Goal: Check status: Check status

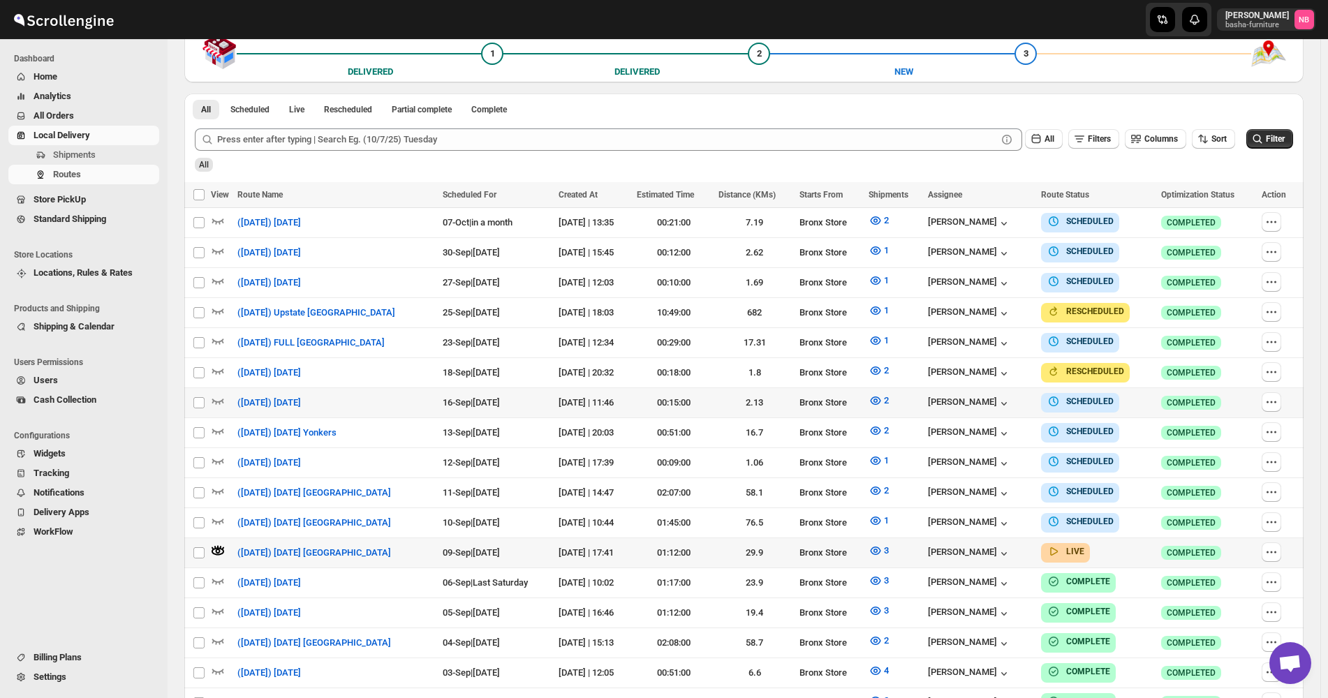
scroll to position [349, 0]
click at [1313, 186] on div "Routes. This page is ready Routes Allows you to create, view and edit routes. H…" at bounding box center [744, 342] width 1152 height 1304
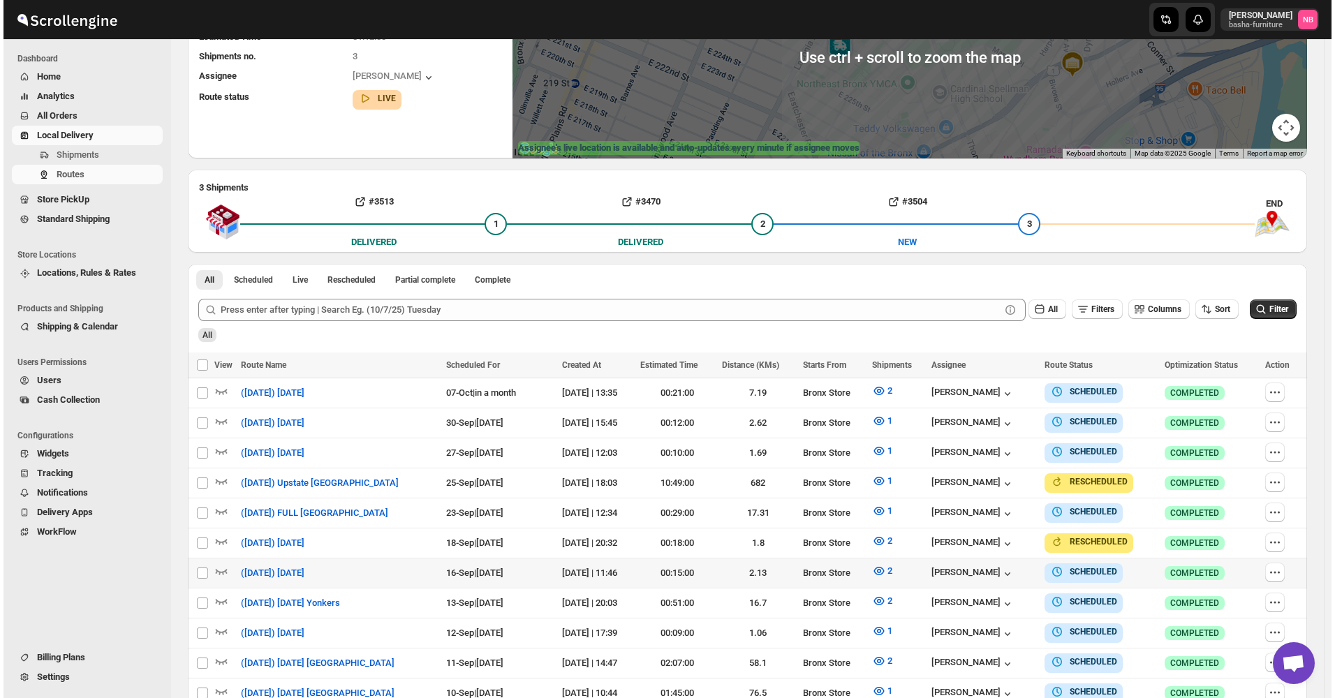
scroll to position [279, 0]
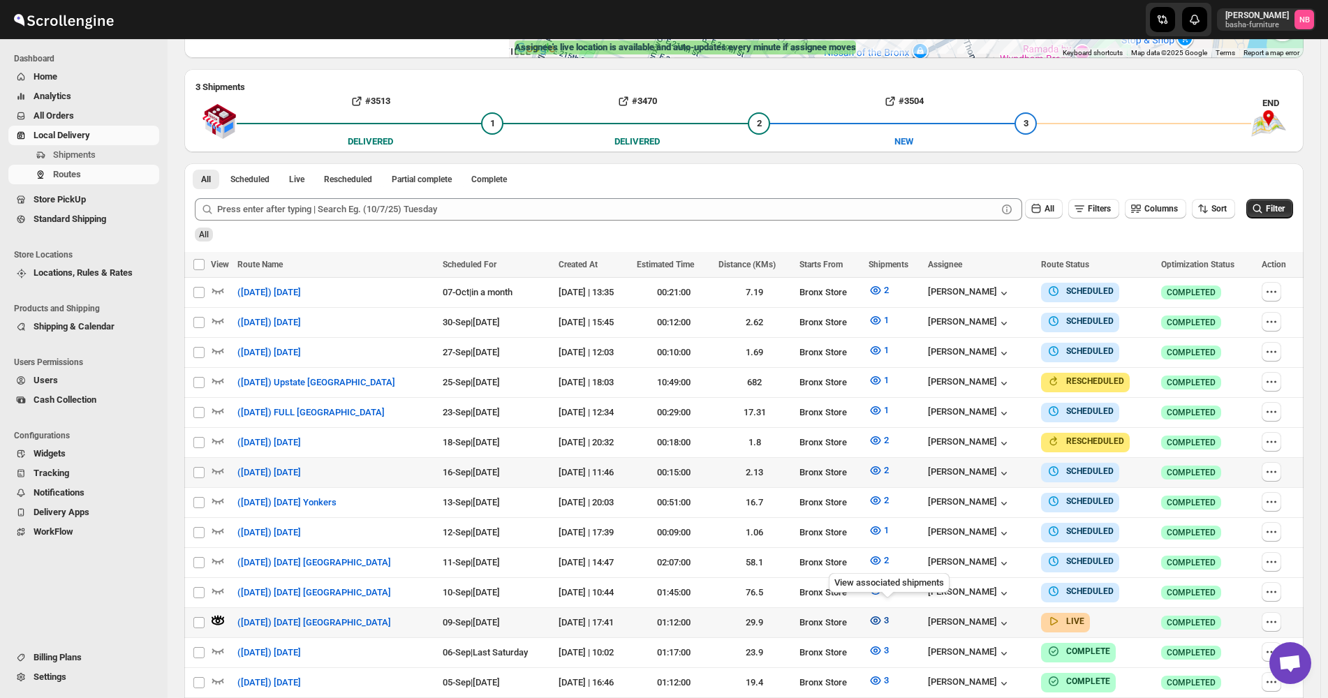
click at [882, 614] on icon "button" at bounding box center [875, 621] width 14 height 14
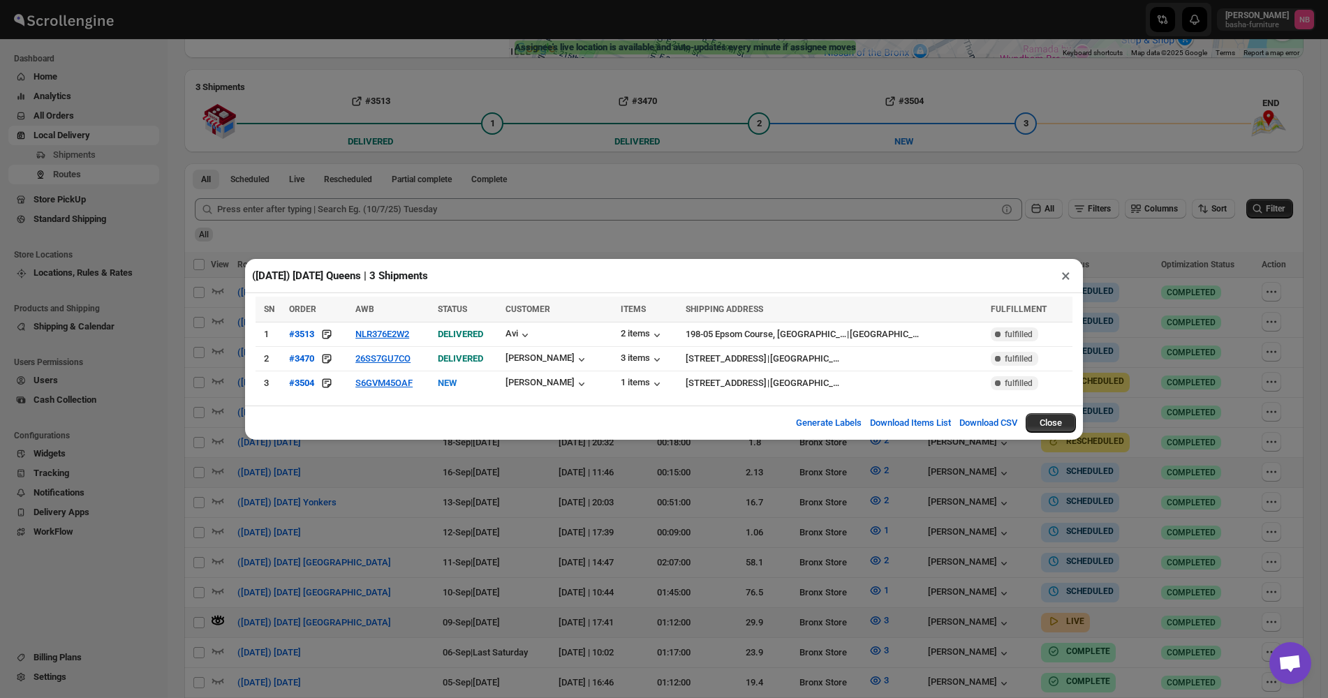
click at [569, 518] on div "([DATE]) [DATE] [GEOGRAPHIC_DATA] | 3 Shipments × SN ORDER AWB STATUS CUSTOMER …" at bounding box center [664, 349] width 1328 height 698
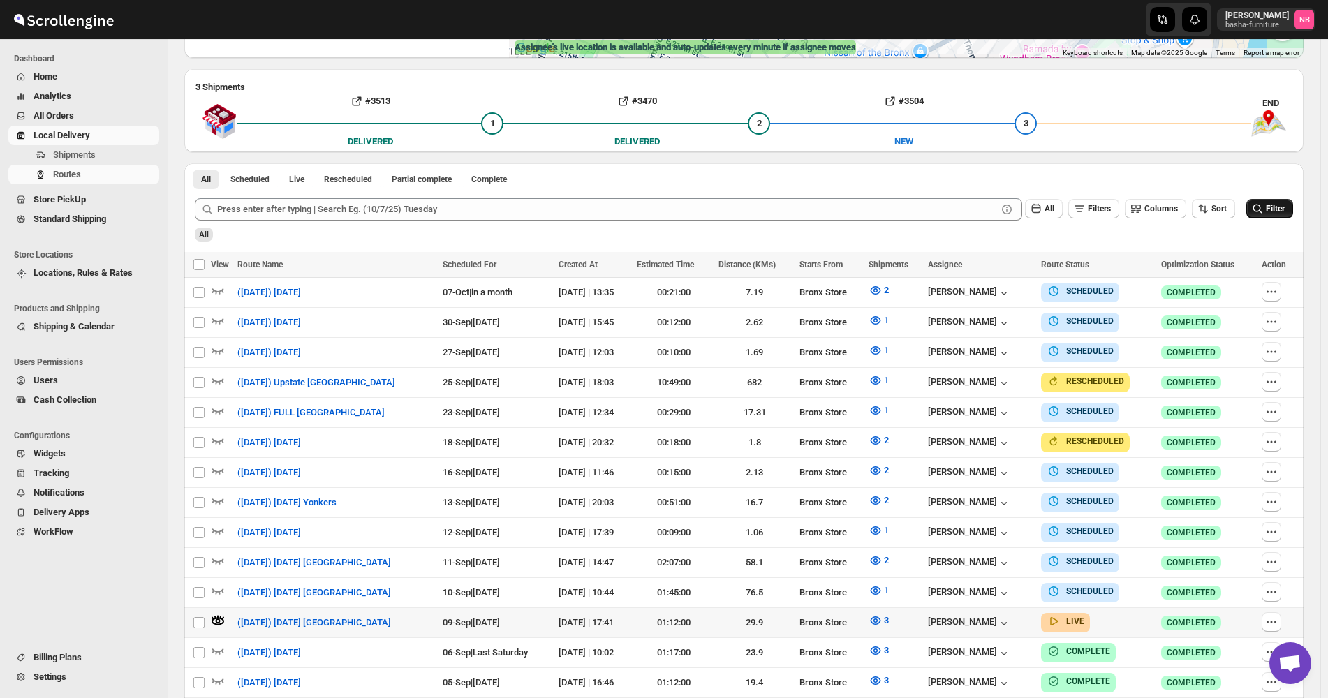
click at [1277, 208] on span "Filter" at bounding box center [1274, 209] width 19 height 10
click at [880, 616] on icon "button" at bounding box center [875, 620] width 10 height 8
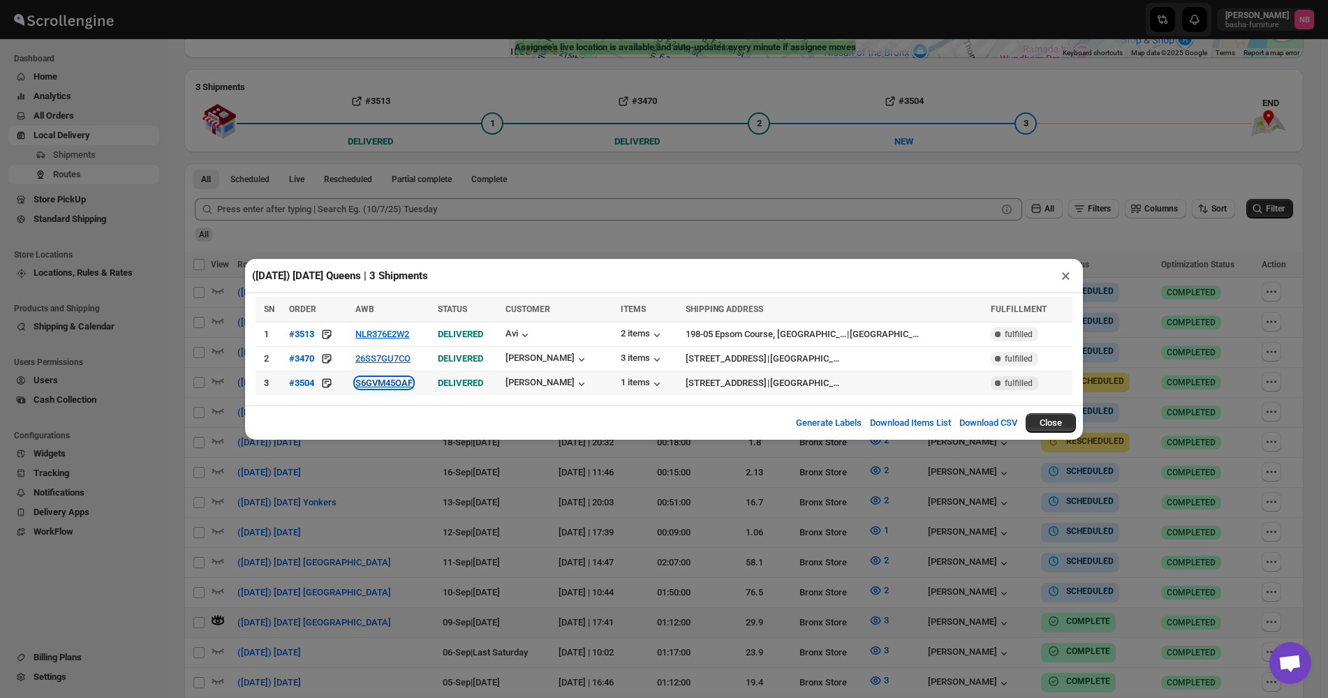
click at [380, 382] on button "S6GVM45OAF" at bounding box center [383, 383] width 57 height 10
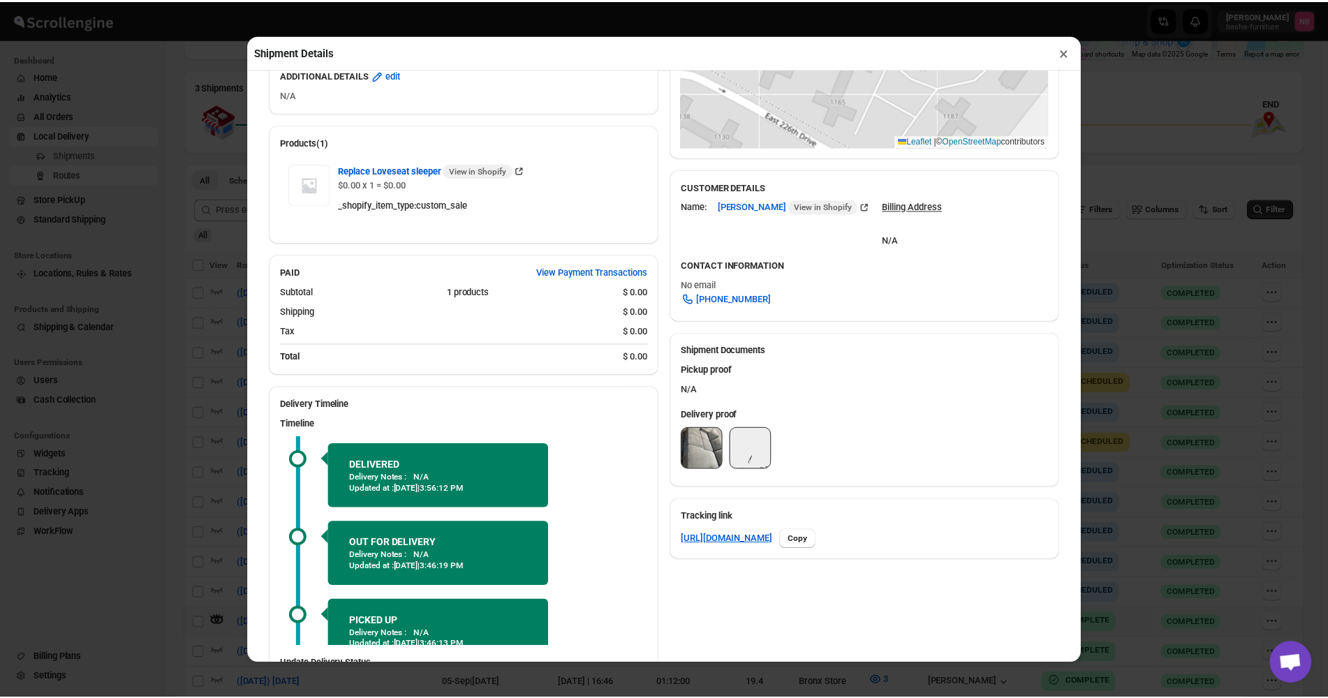
scroll to position [430, 0]
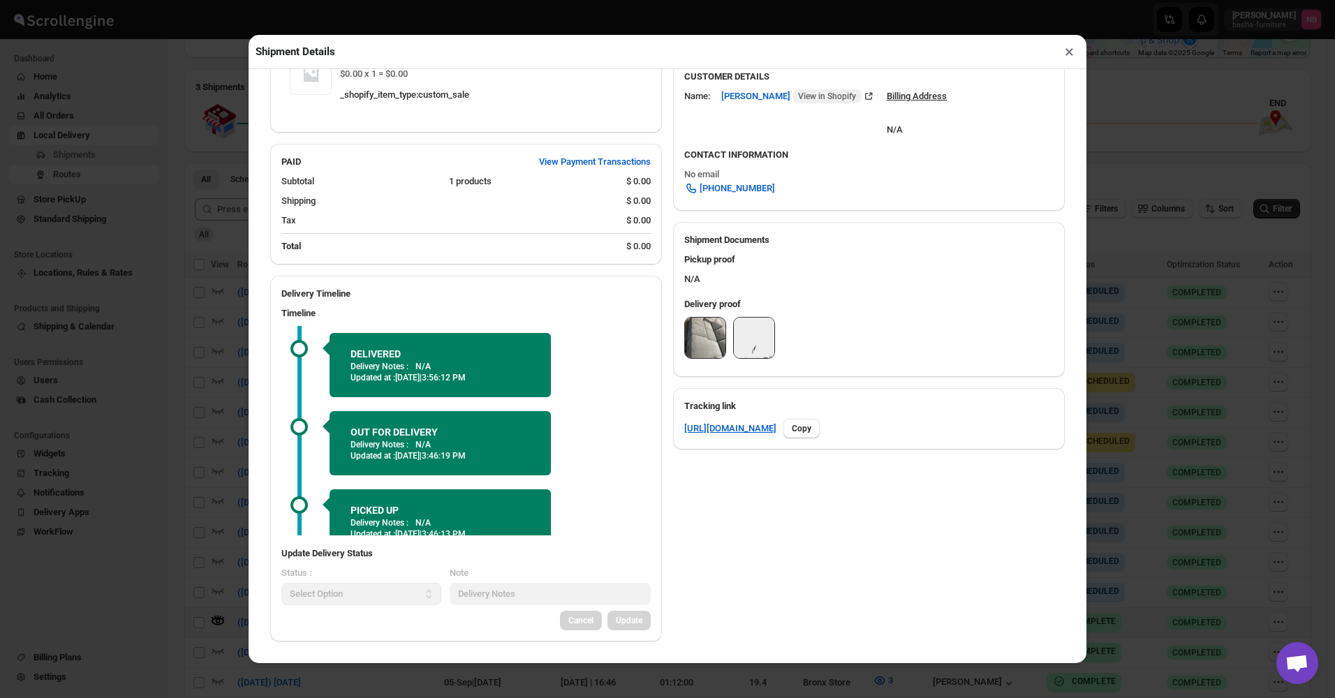
click at [701, 332] on img at bounding box center [705, 338] width 40 height 40
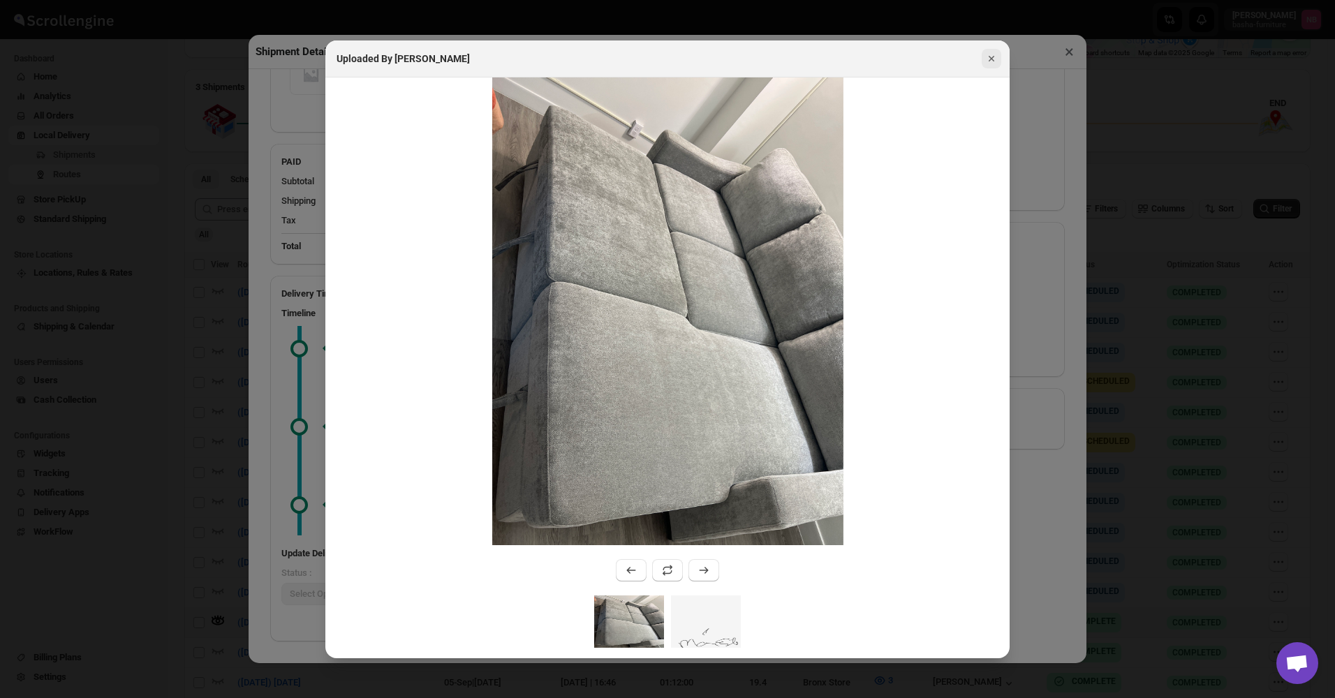
click at [990, 60] on icon "Close" at bounding box center [991, 59] width 6 height 6
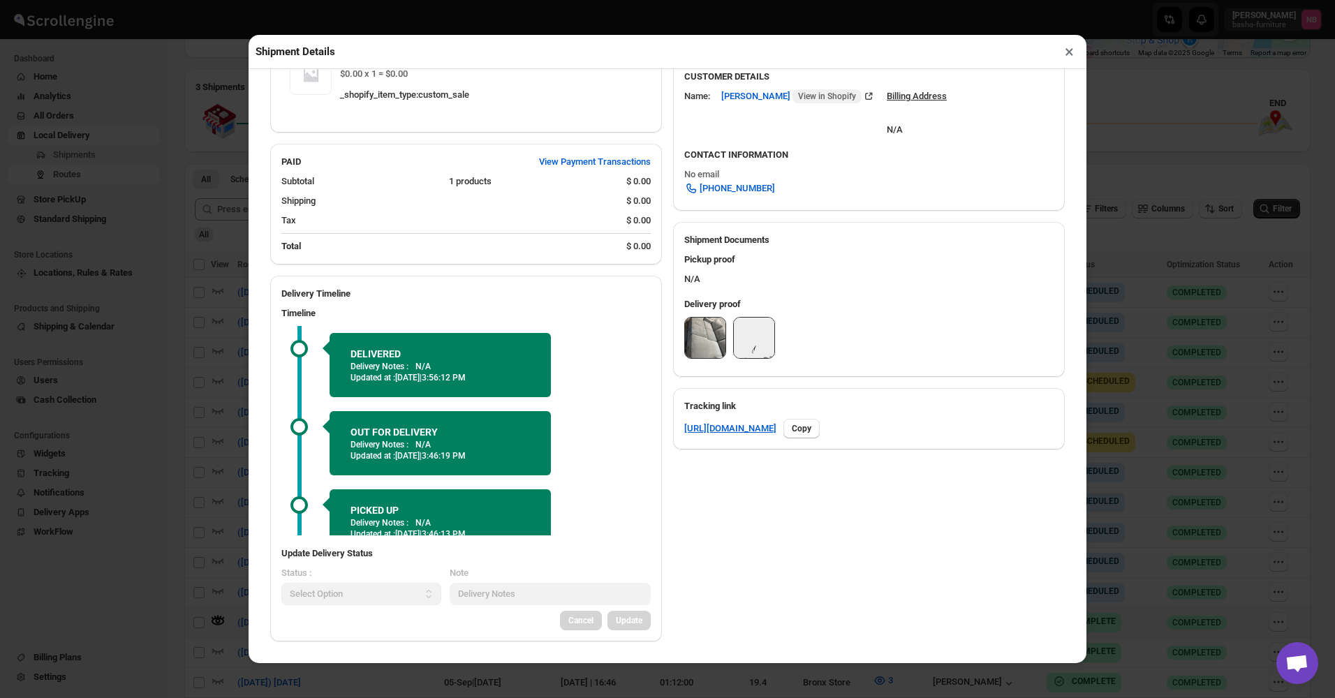
click at [1067, 57] on button "×" at bounding box center [1069, 52] width 20 height 20
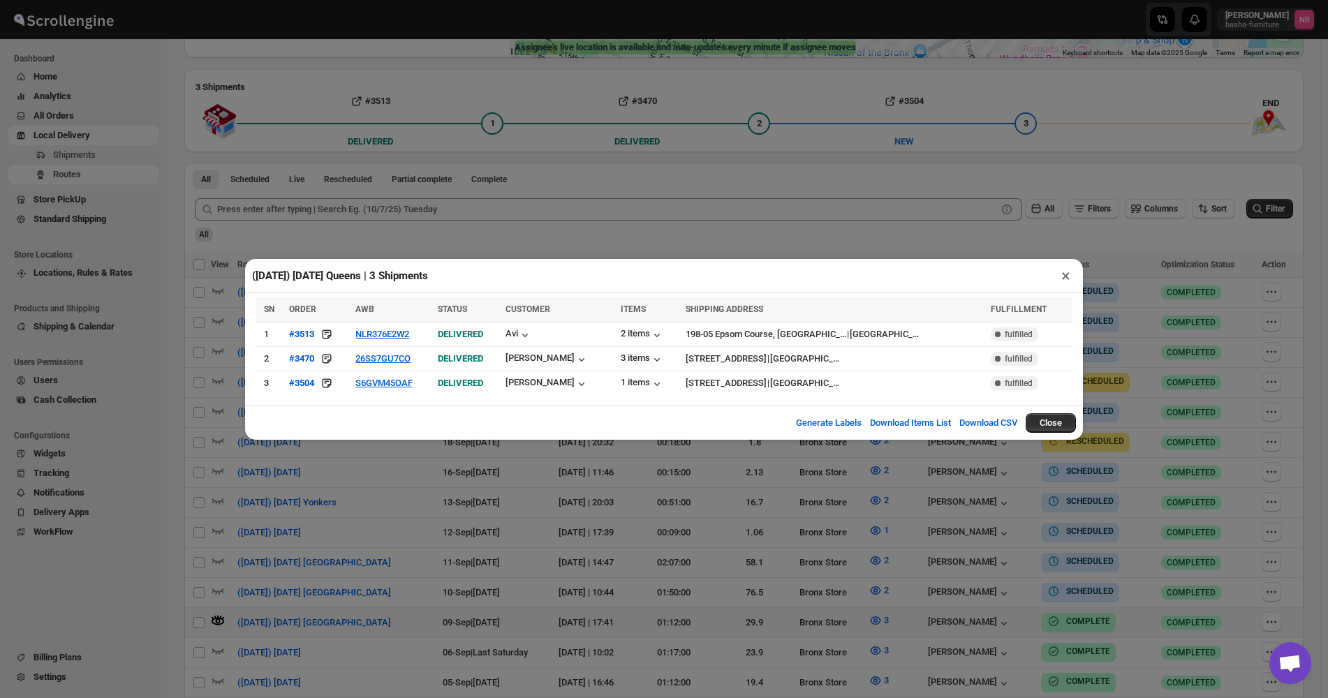
click at [1129, 237] on div "([DATE]) [DATE] [GEOGRAPHIC_DATA] | 3 Shipments × SN ORDER AWB STATUS CUSTOMER …" at bounding box center [664, 349] width 1328 height 698
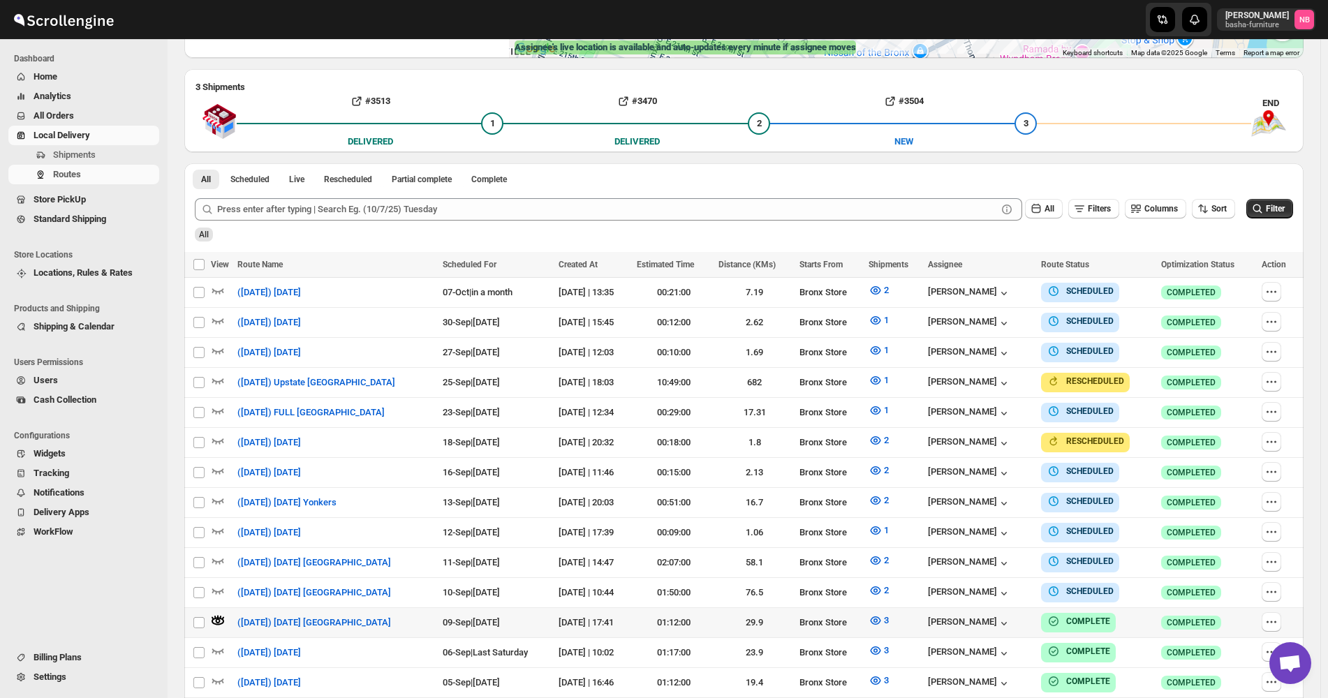
click at [76, 117] on span "All Orders" at bounding box center [95, 116] width 123 height 14
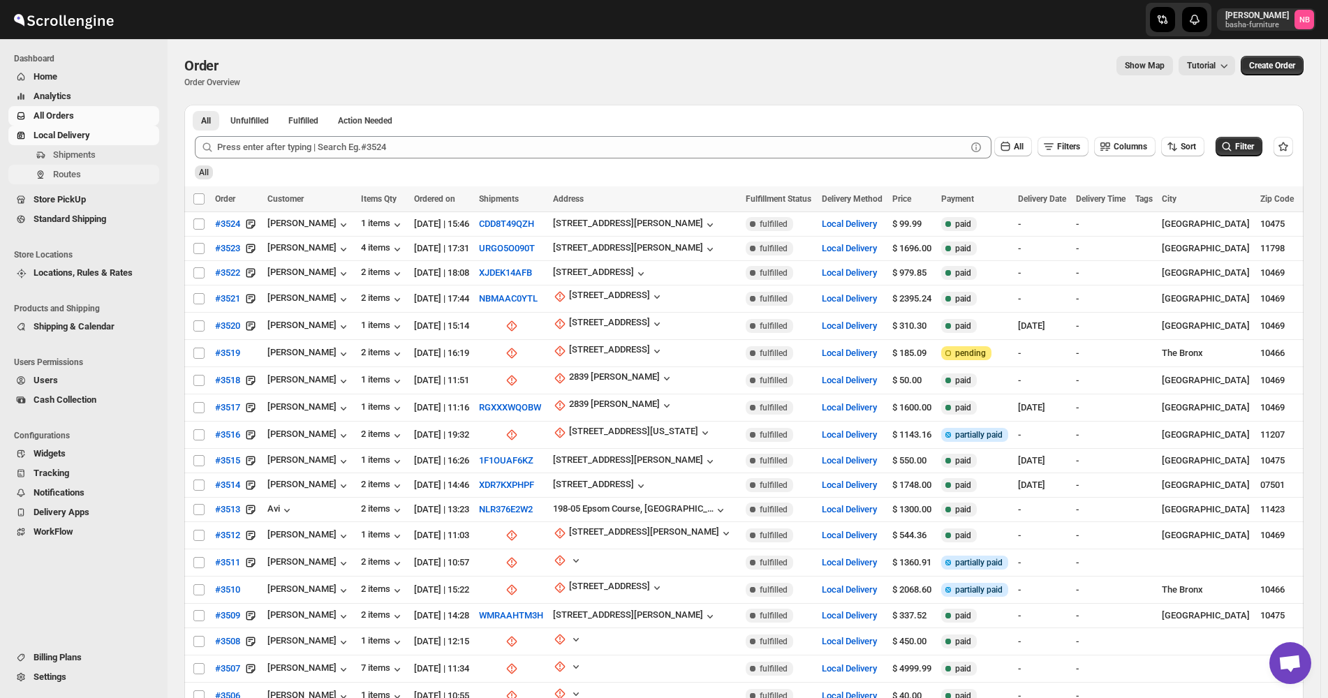
click at [100, 179] on span "Routes" at bounding box center [104, 175] width 103 height 14
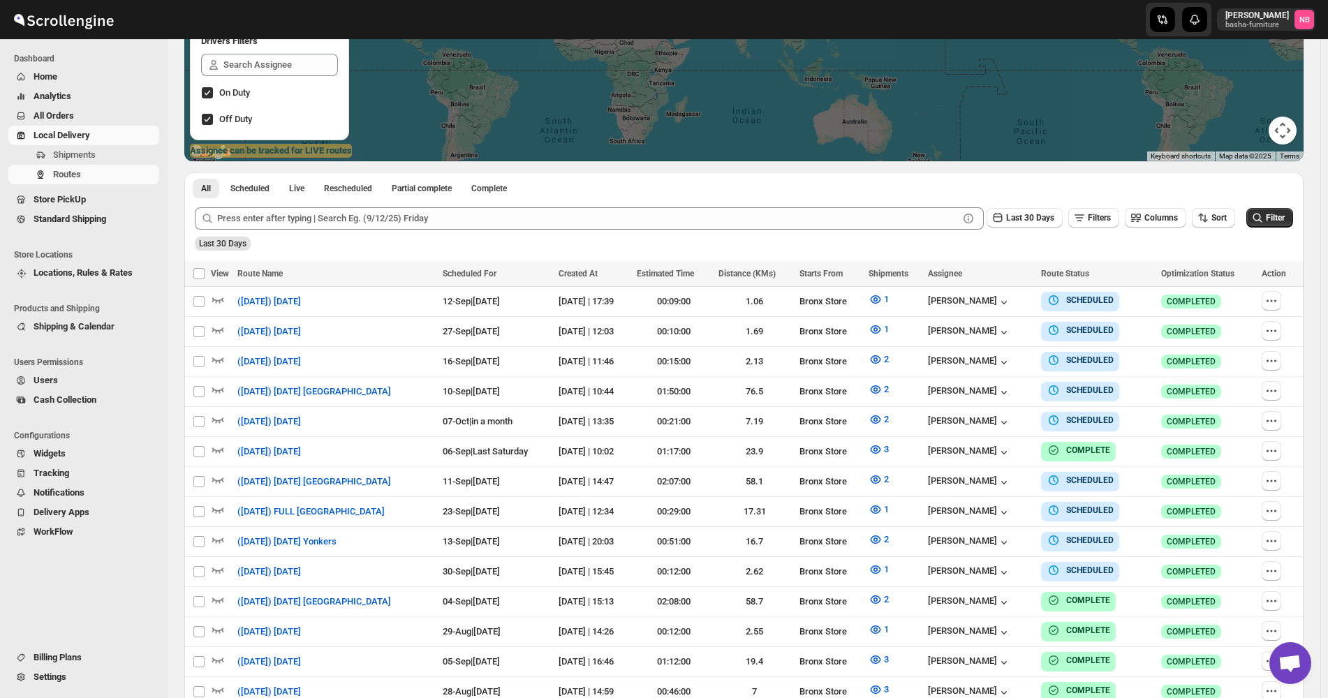
scroll to position [279, 0]
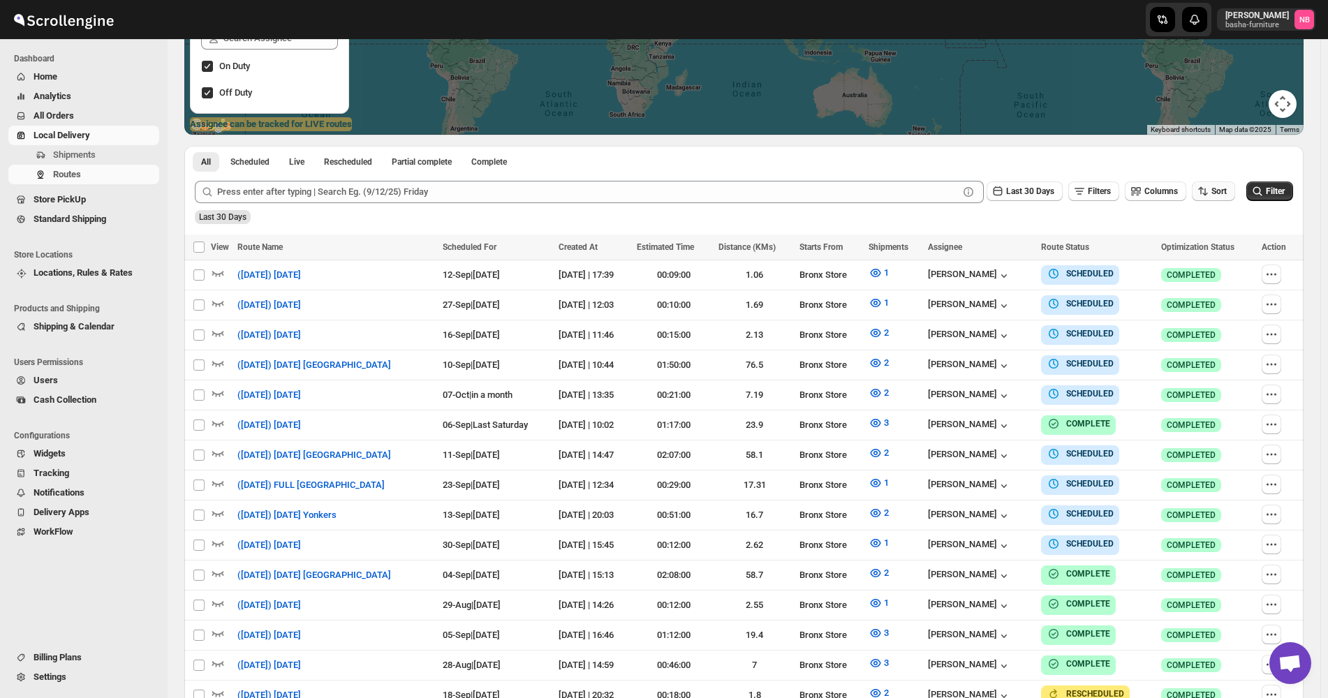
click at [1226, 193] on span "Sort" at bounding box center [1218, 191] width 15 height 10
click at [1217, 247] on div "Created Date" at bounding box center [1204, 242] width 52 height 14
click at [1217, 268] on button "Due Date" at bounding box center [1216, 266] width 84 height 22
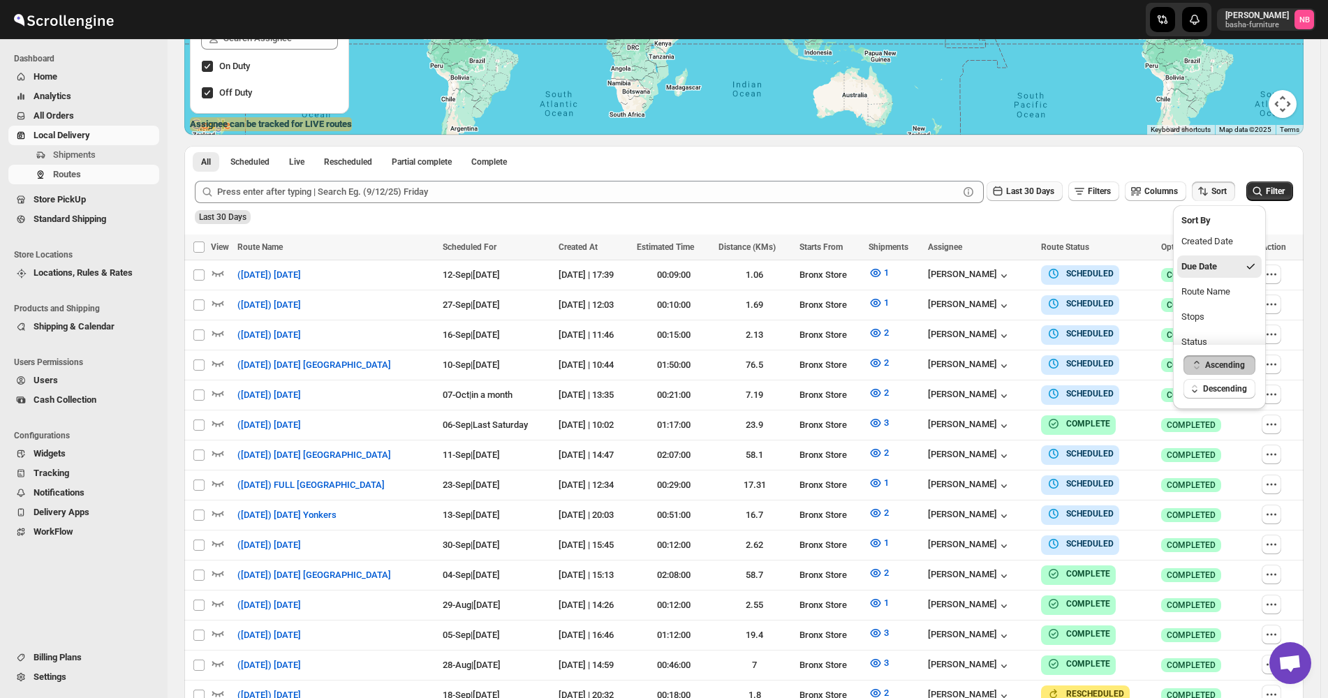
click at [1053, 196] on span "Last 30 Days" at bounding box center [1030, 191] width 48 height 10
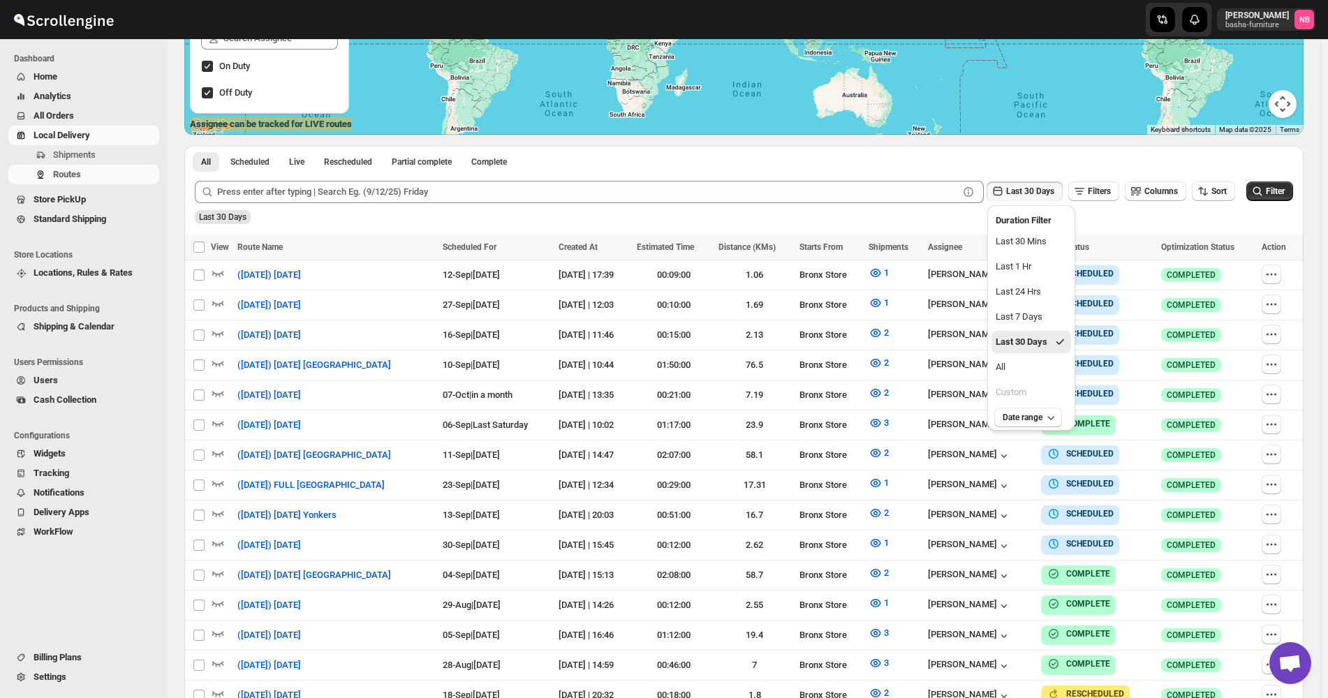
click at [1048, 363] on button "All" at bounding box center [1031, 367] width 80 height 22
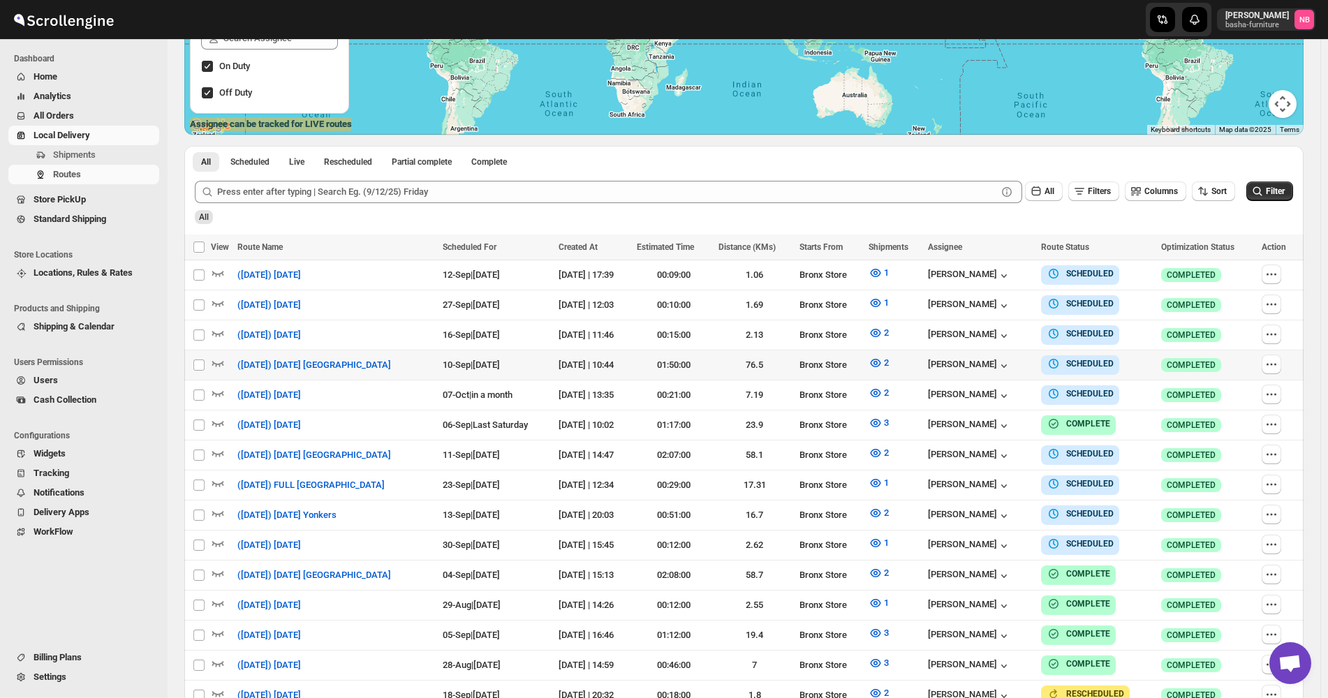
click at [1264, 191] on icon "submit" at bounding box center [1257, 191] width 14 height 14
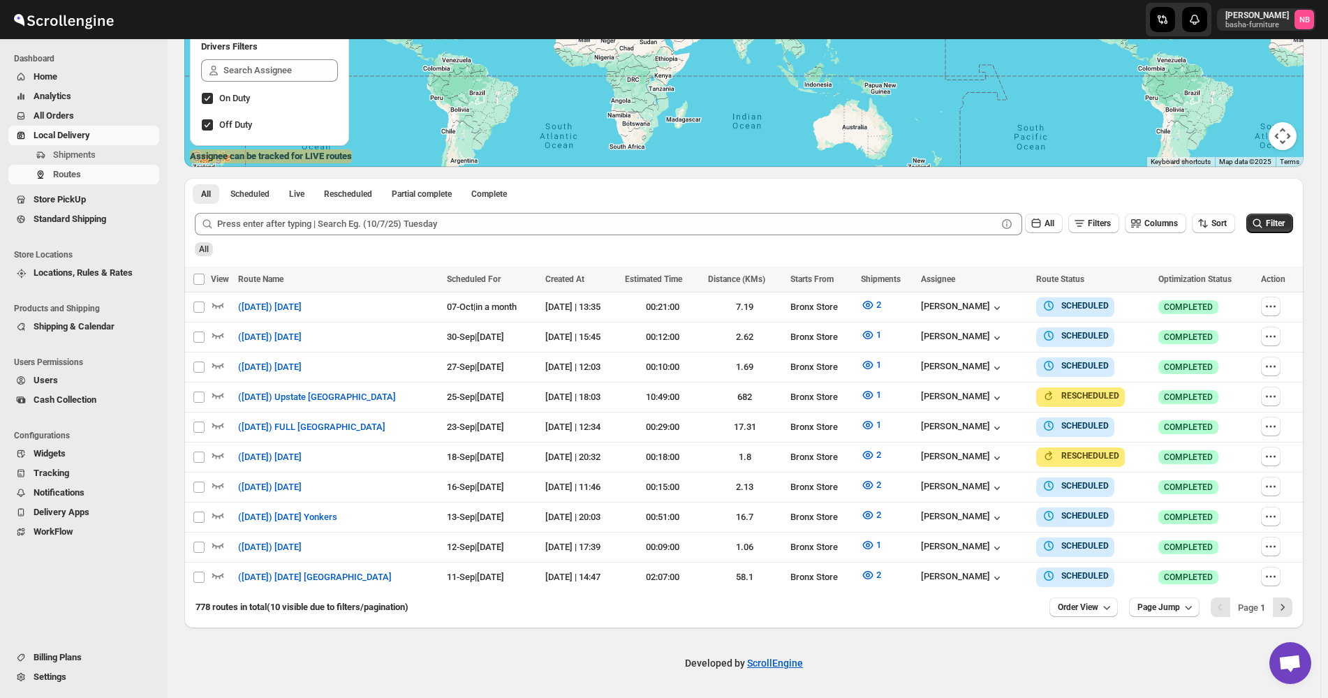
scroll to position [240, 0]
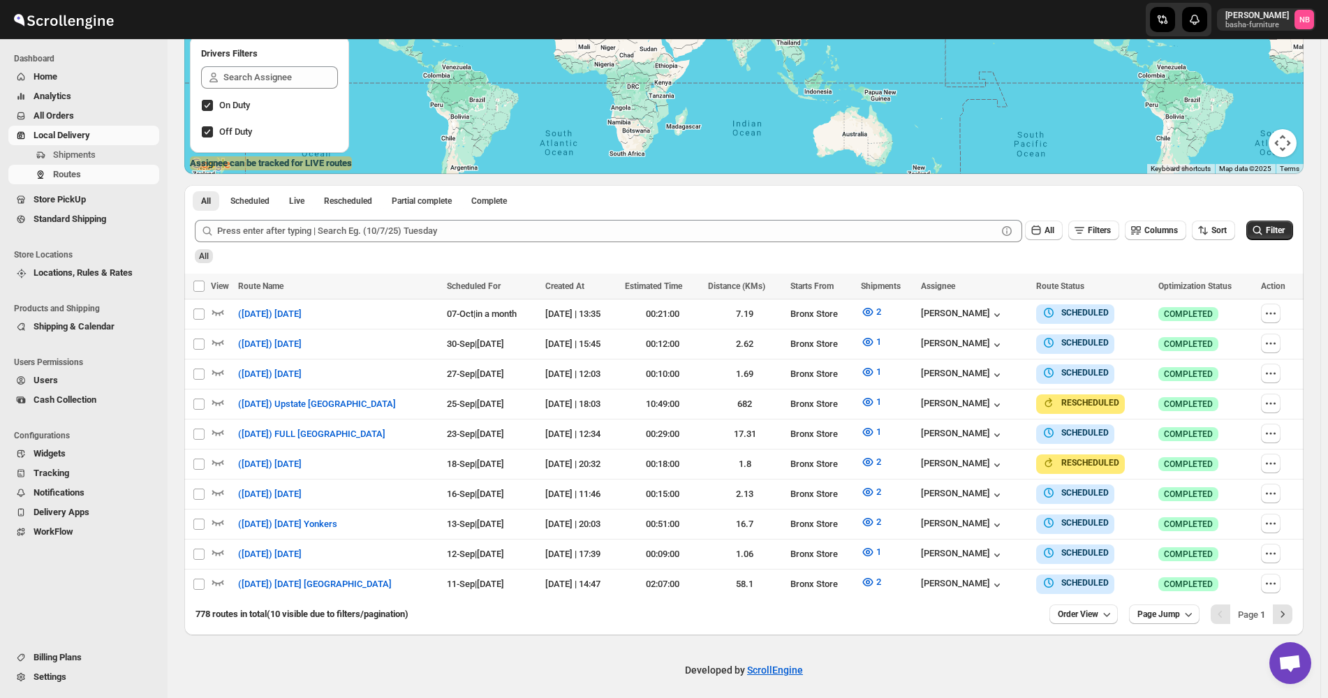
click at [107, 121] on span "All Orders" at bounding box center [95, 116] width 123 height 14
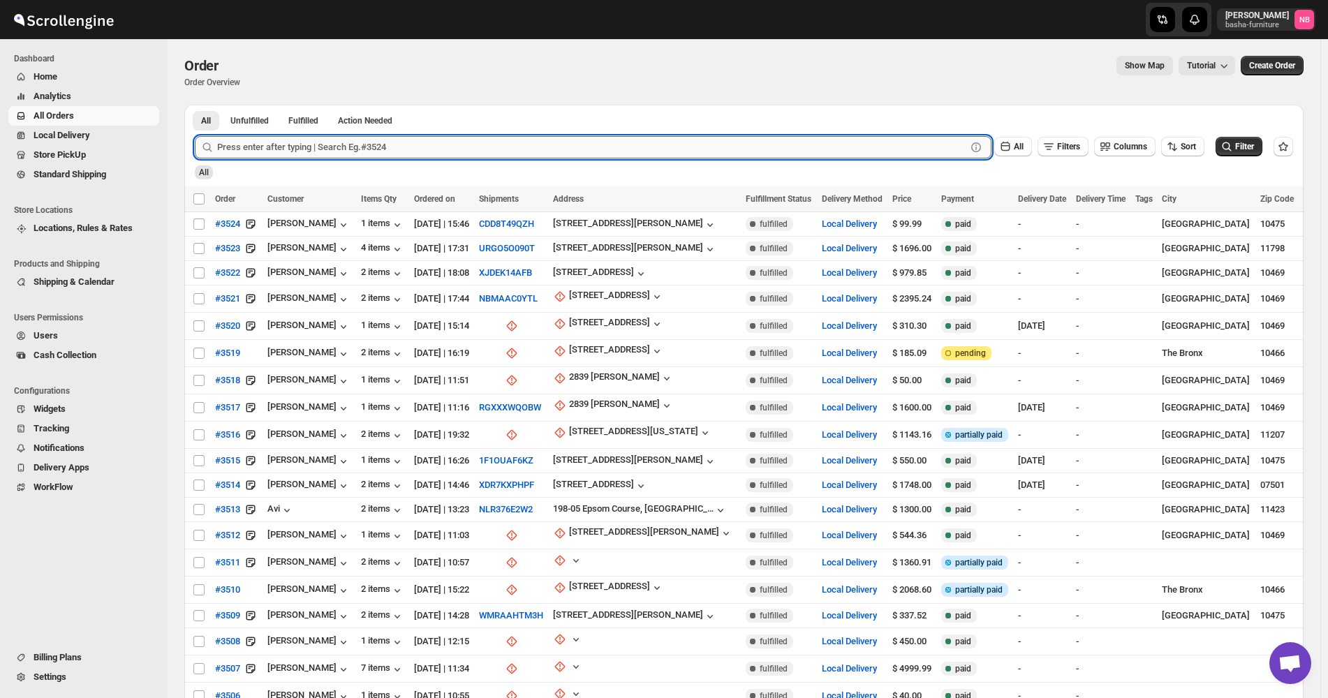
click at [430, 138] on input "text" at bounding box center [591, 147] width 749 height 22
type input "3457"
click at [195, 105] on button "Submit" at bounding box center [215, 112] width 40 height 15
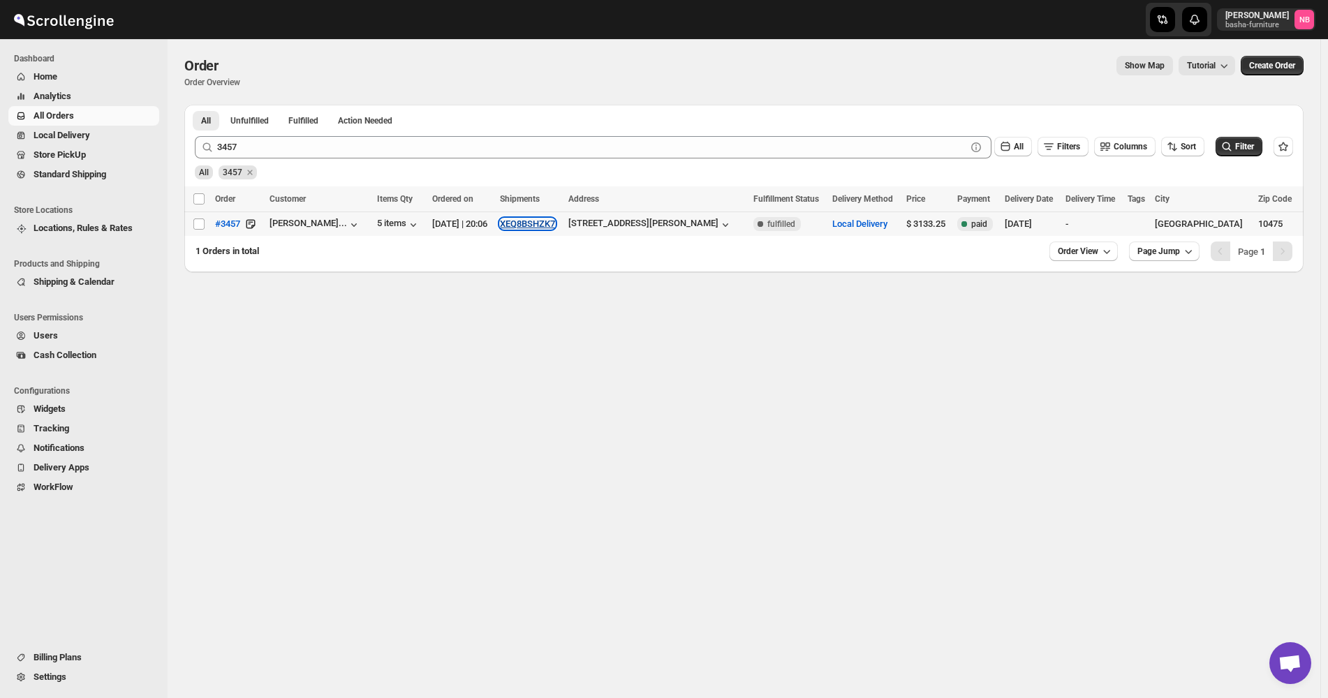
click at [543, 224] on button "XEQ8BSHZK7" at bounding box center [527, 223] width 55 height 10
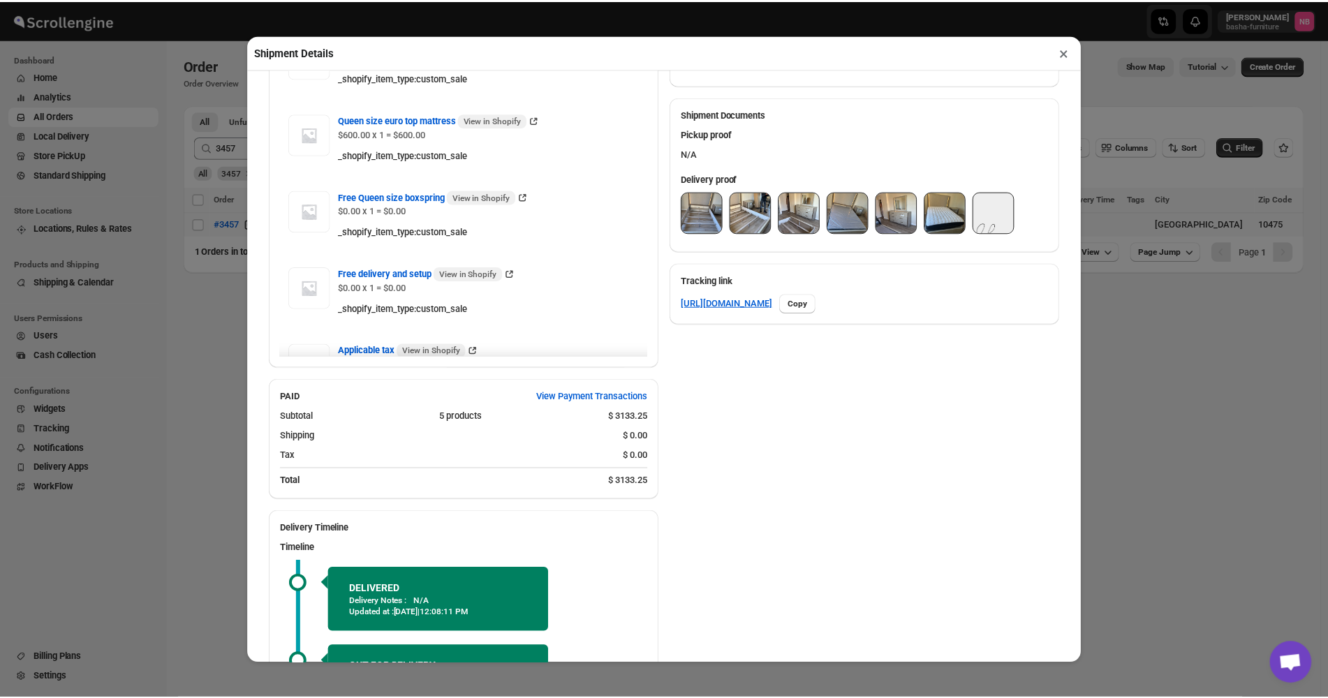
scroll to position [419, 0]
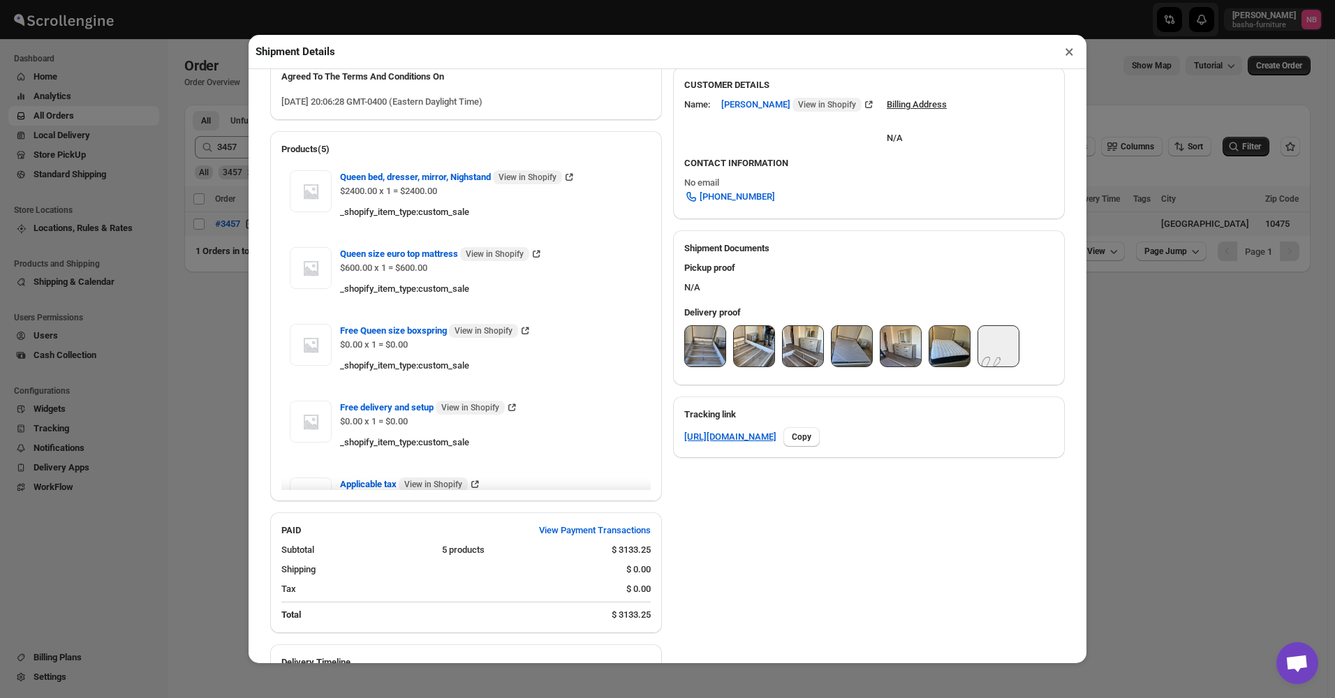
click at [699, 345] on img at bounding box center [705, 346] width 40 height 40
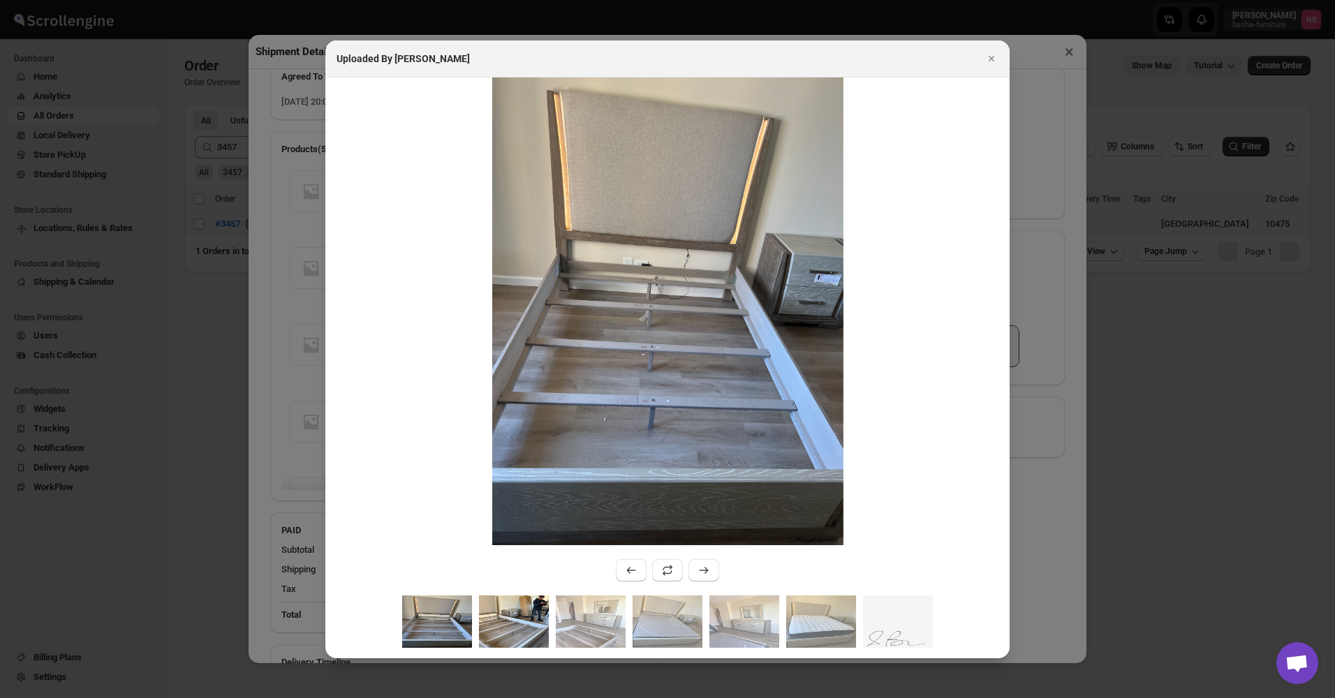
click at [512, 603] on img ":r1tqu:" at bounding box center [514, 621] width 70 height 52
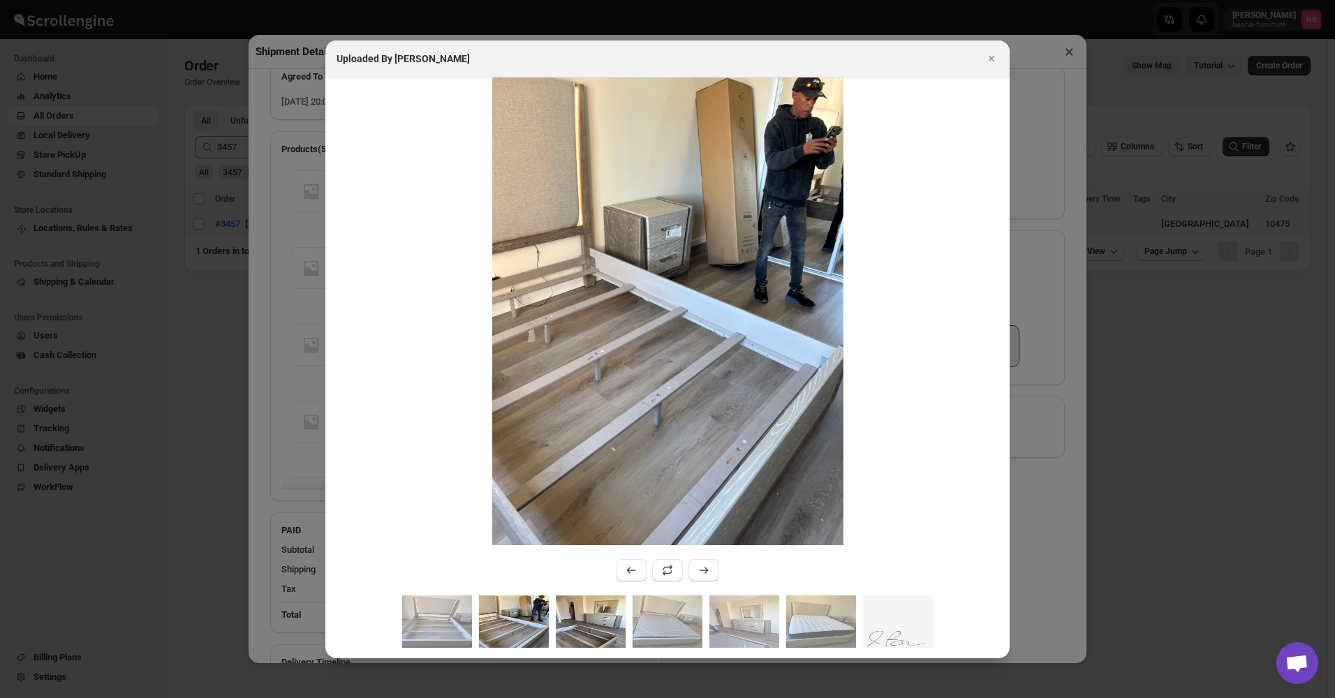
click at [585, 612] on img ":r1tqu:" at bounding box center [591, 621] width 70 height 52
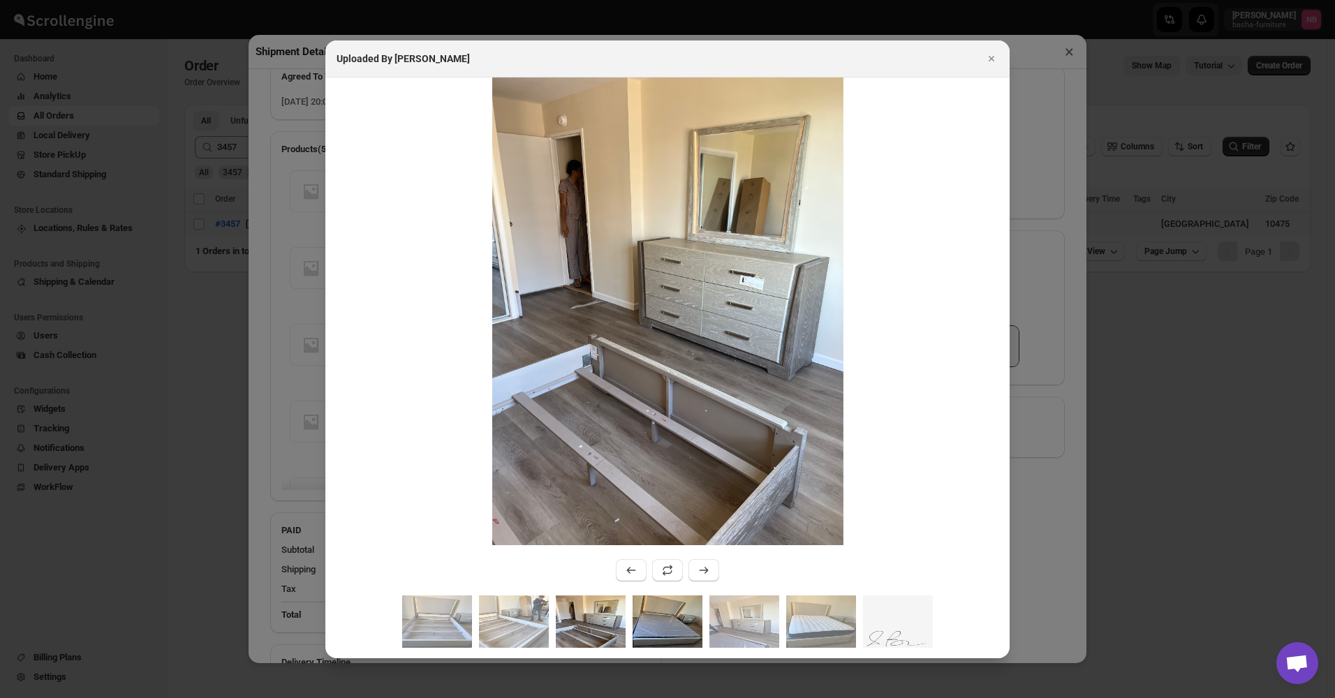
click at [660, 612] on img ":r1tqu:" at bounding box center [667, 621] width 70 height 52
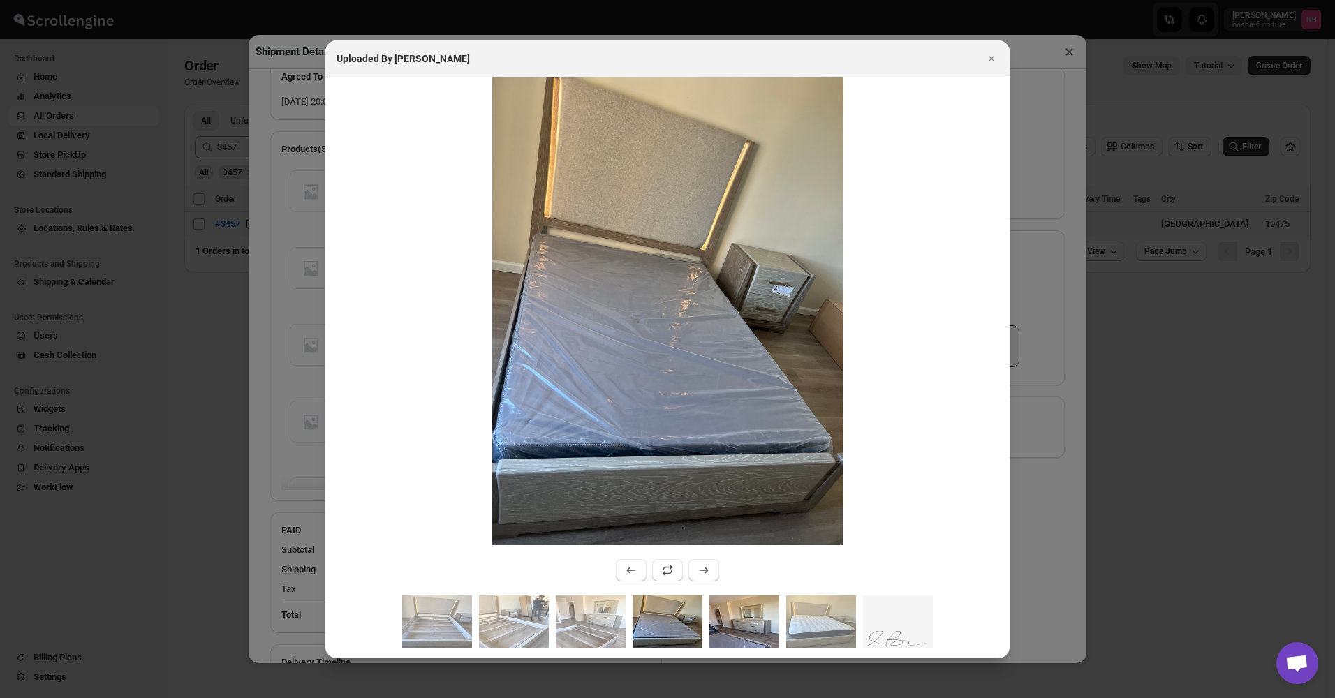
click at [729, 614] on img ":r1tqu:" at bounding box center [744, 621] width 70 height 52
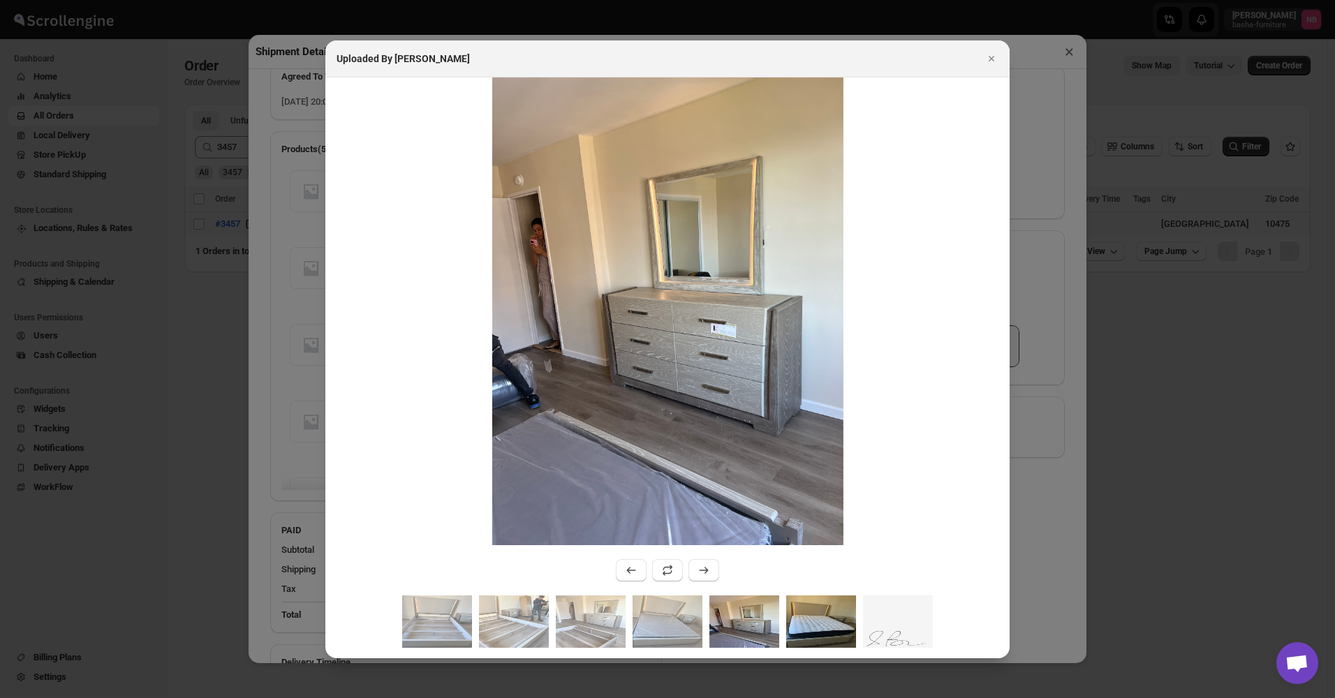
click at [803, 615] on img ":r1tqu:" at bounding box center [821, 621] width 70 height 52
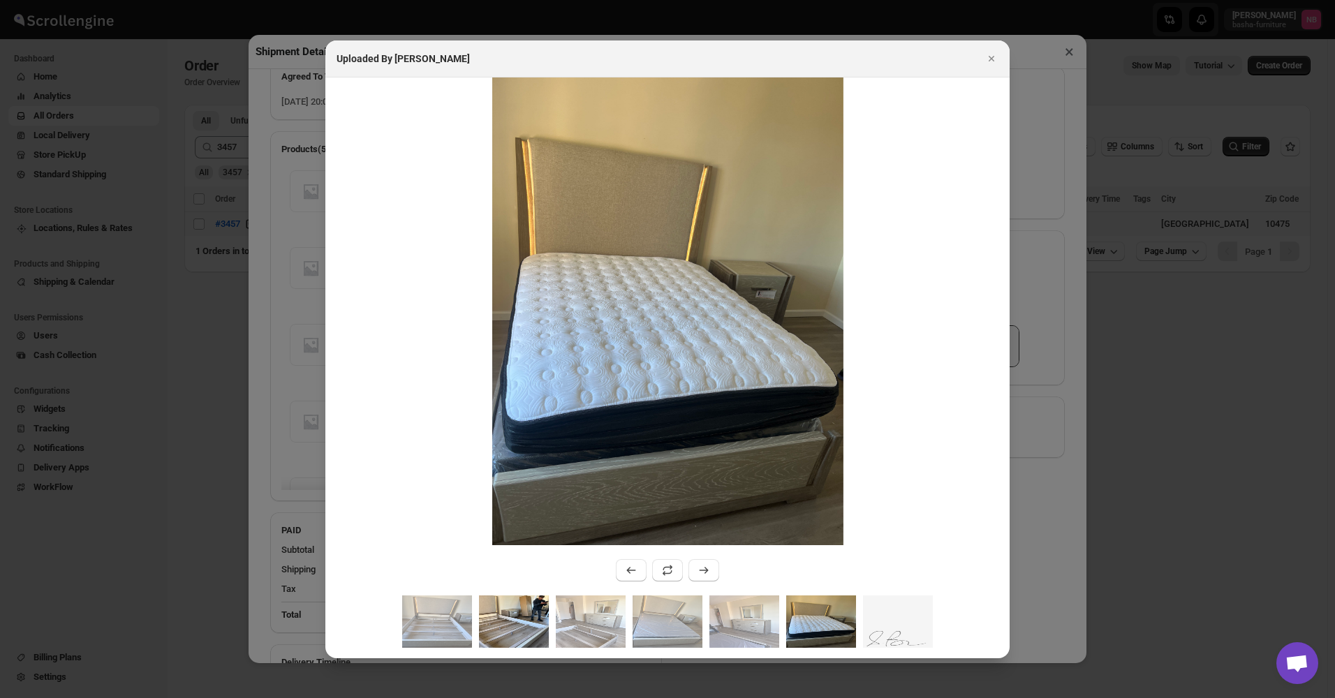
click at [528, 624] on img ":r1tqu:" at bounding box center [514, 621] width 70 height 52
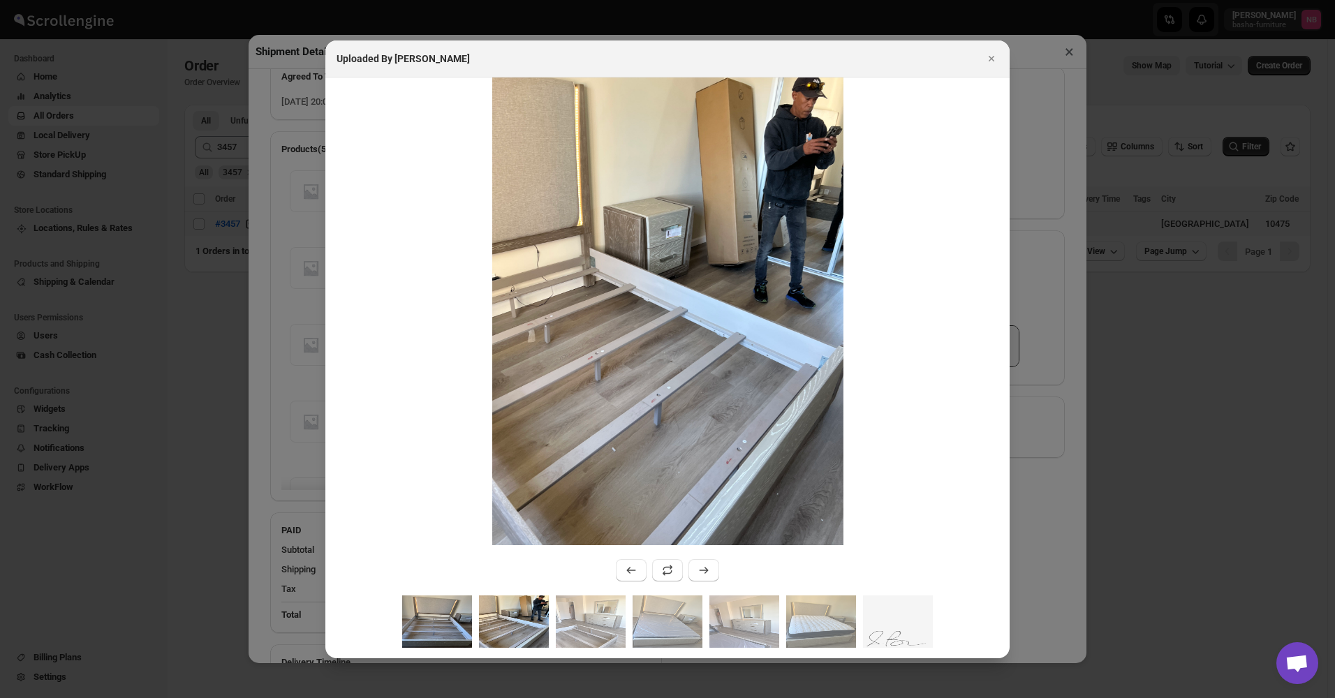
click at [449, 620] on img ":r1tqu:" at bounding box center [437, 621] width 70 height 52
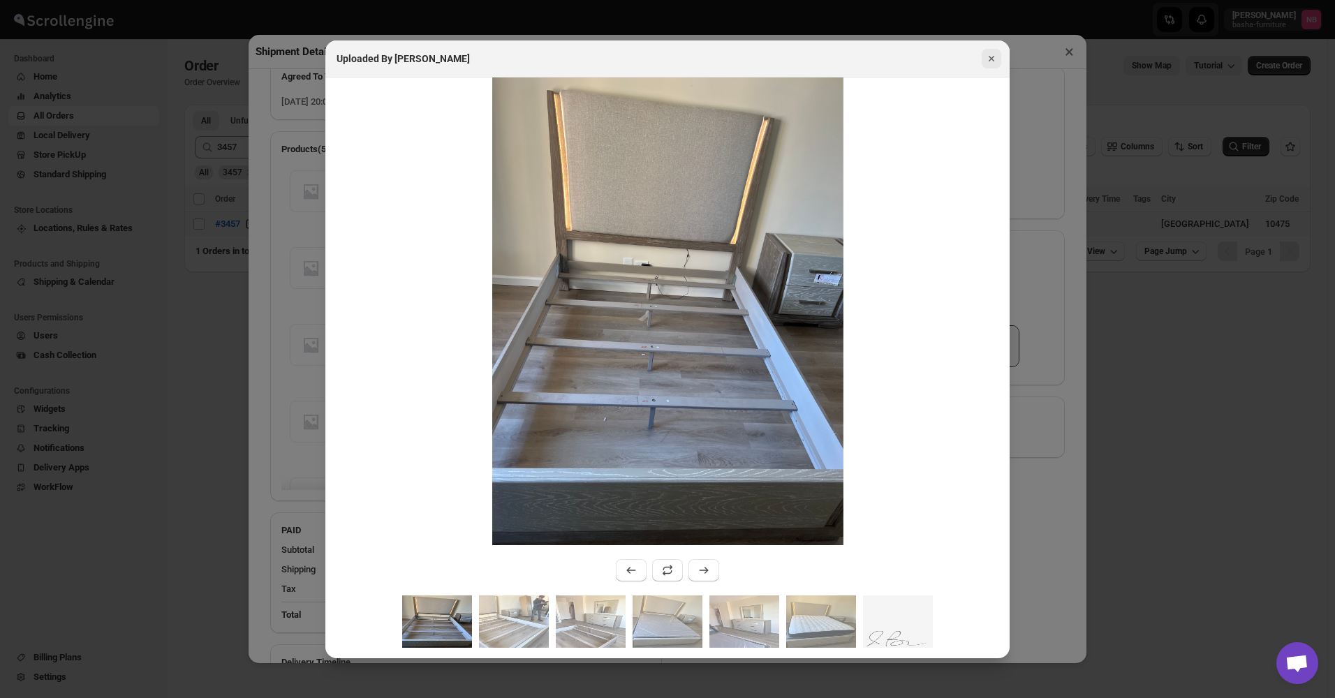
click at [990, 58] on icon "Close" at bounding box center [991, 59] width 6 height 6
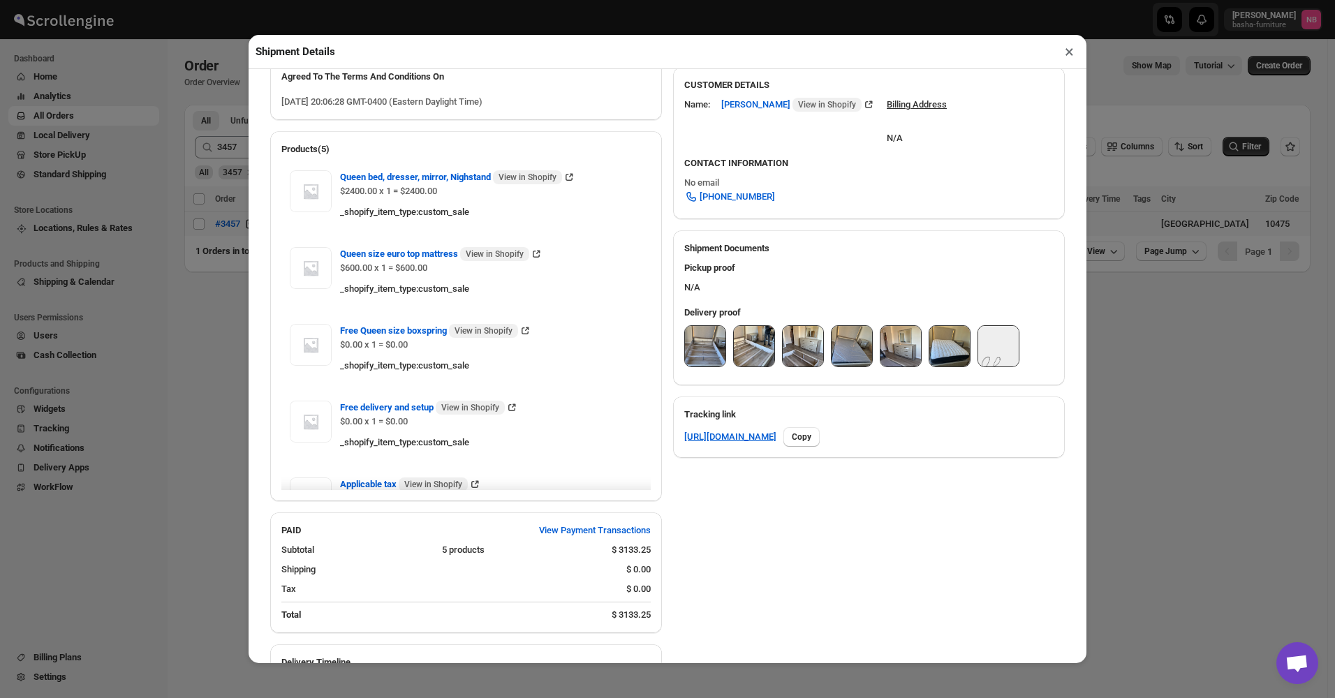
click at [1069, 55] on button "×" at bounding box center [1069, 52] width 20 height 20
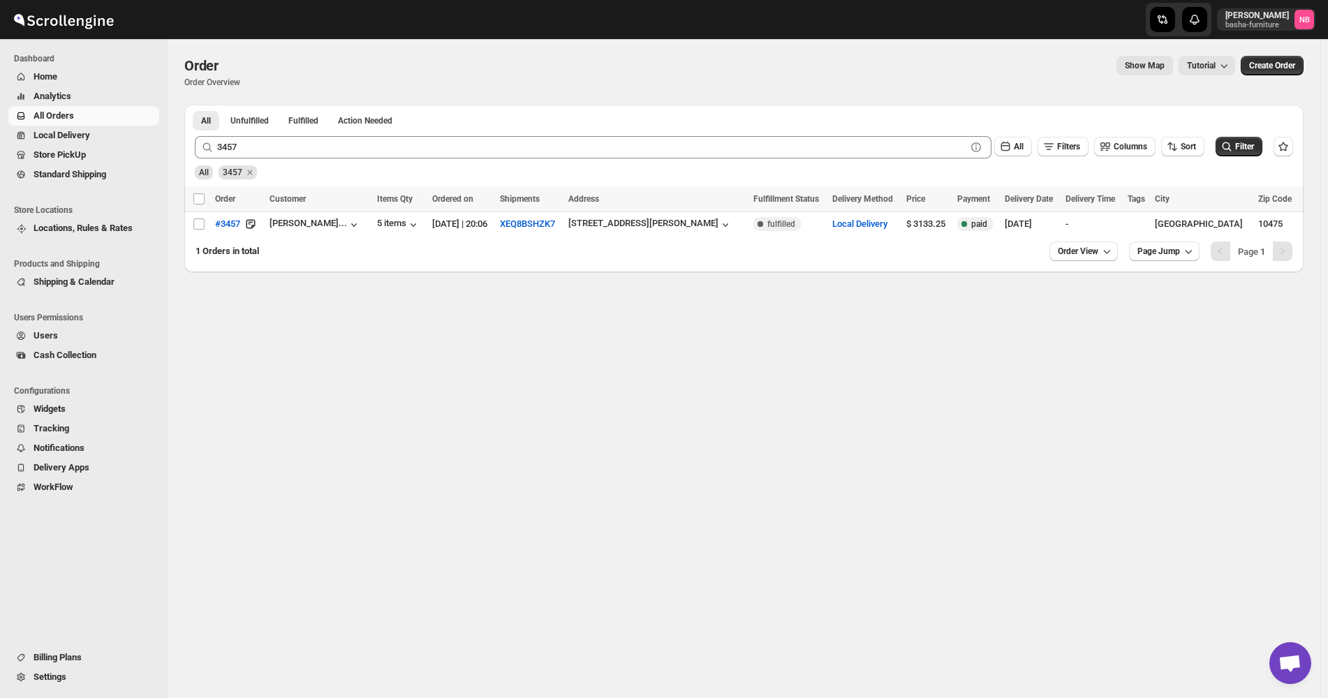
click at [905, 371] on div "Order. This page is ready Order Order Overview Show Map Tutorial More actions S…" at bounding box center [744, 368] width 1152 height 659
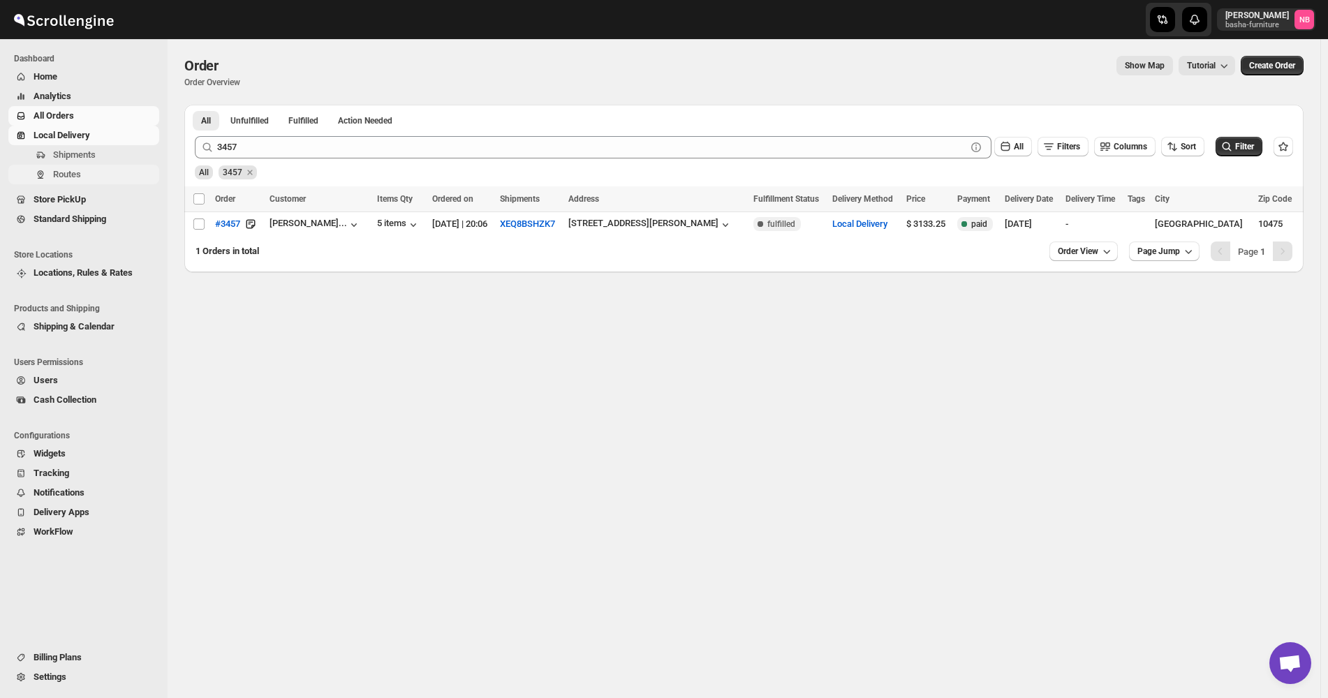
click at [68, 175] on span "Routes" at bounding box center [67, 174] width 28 height 10
